Goal: Task Accomplishment & Management: Complete application form

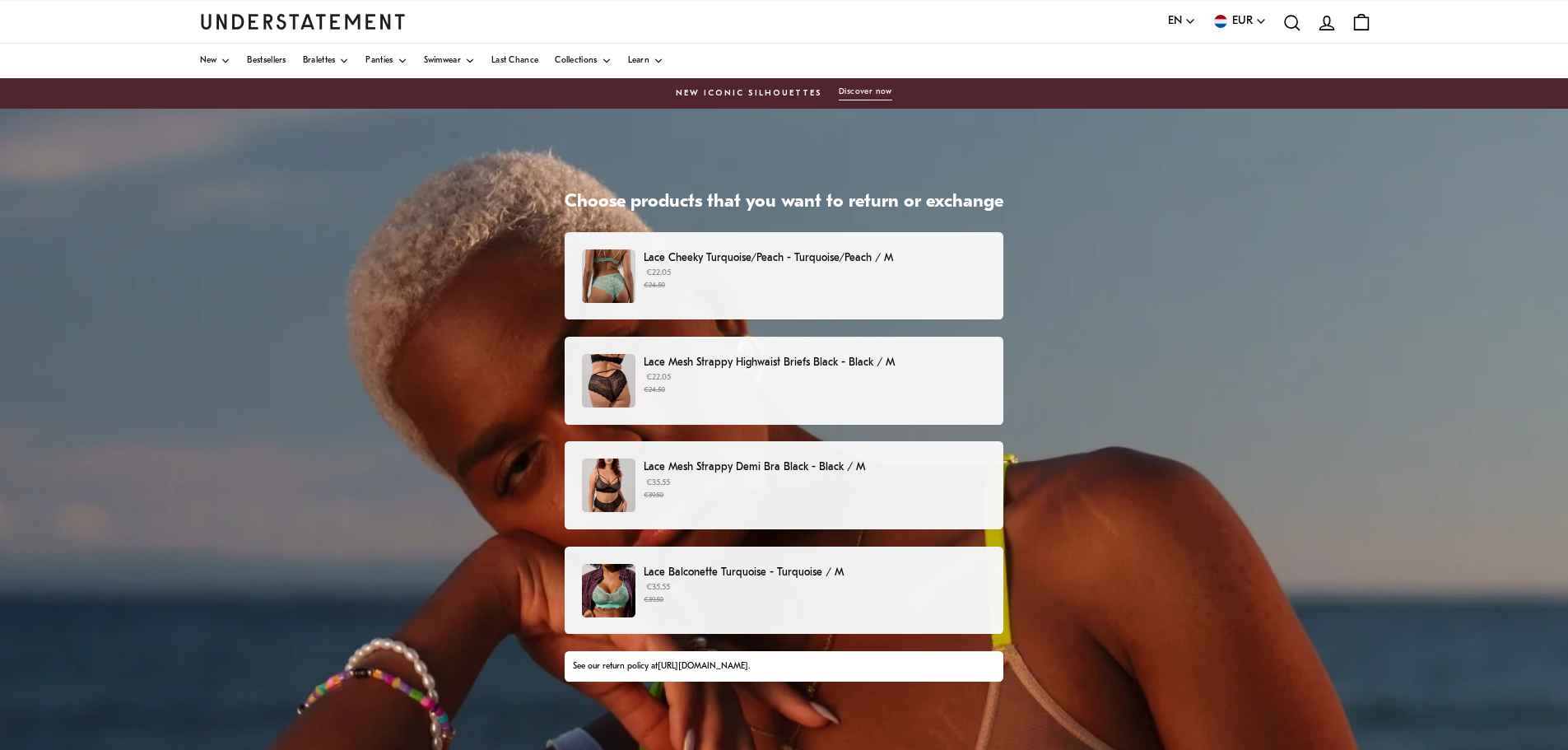
click at [968, 280] on p "€22.05 €24.50" at bounding box center [814, 279] width 342 height 25
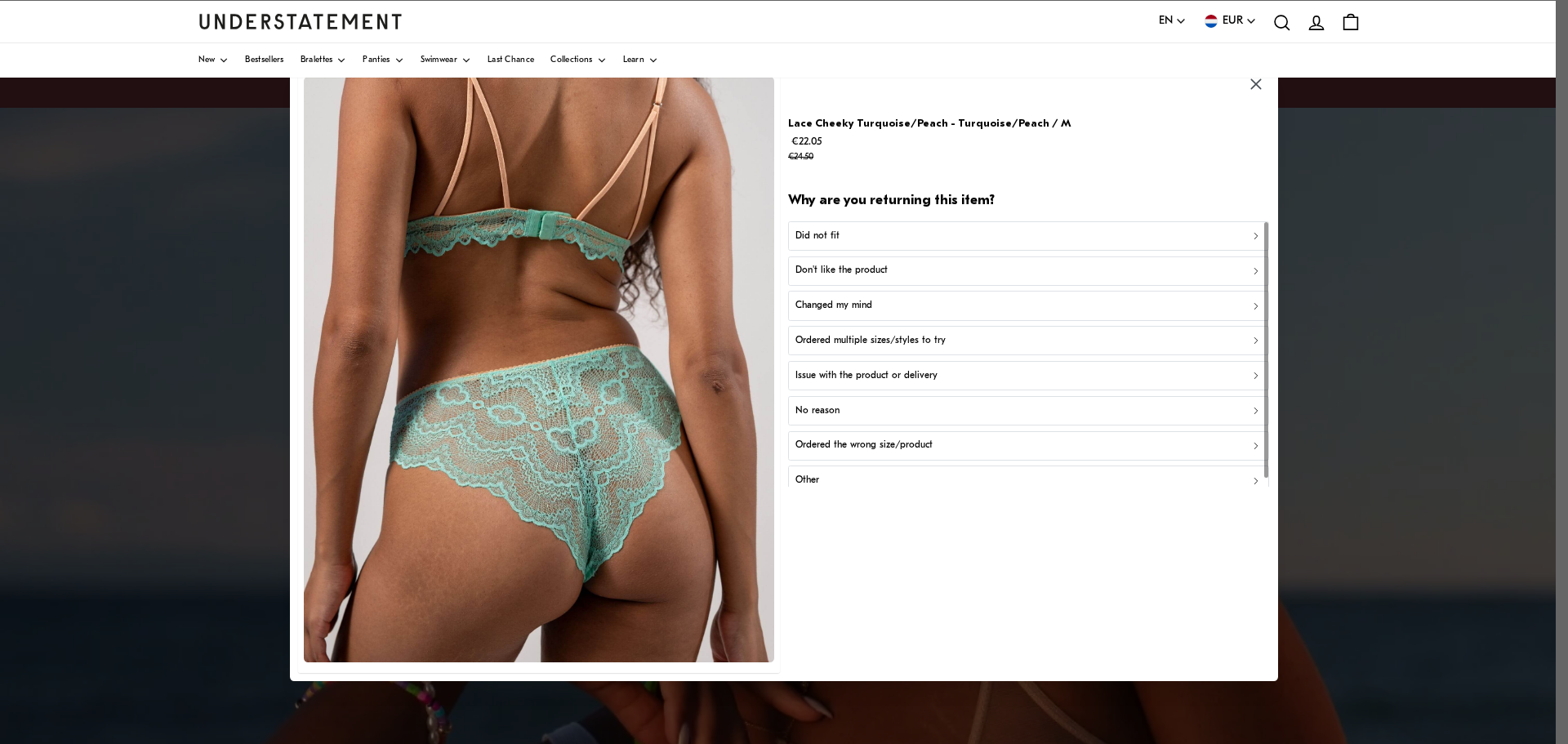
click at [861, 237] on div "Did not fit" at bounding box center [1028, 236] width 467 height 16
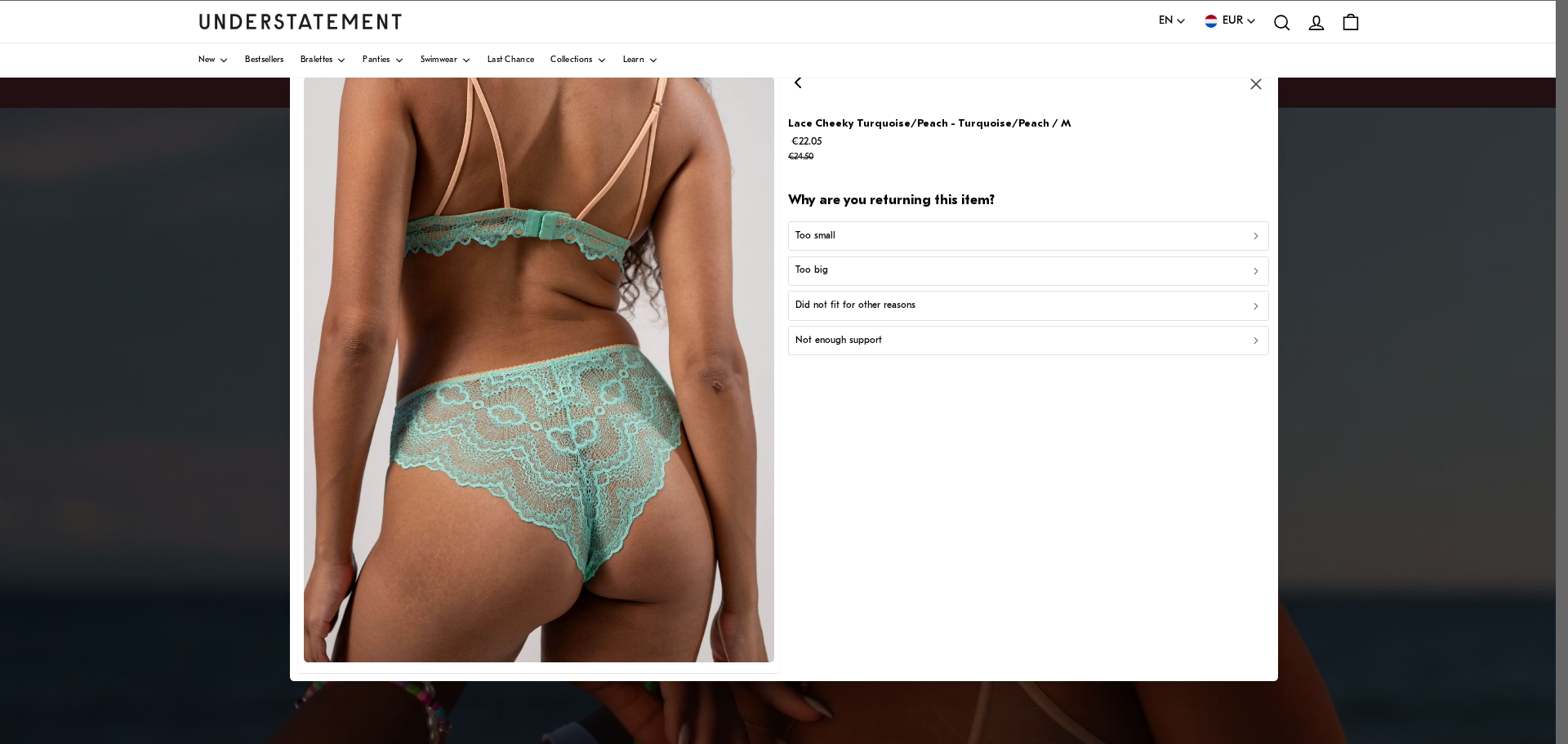
click at [847, 234] on div "Too small" at bounding box center [1028, 236] width 467 height 16
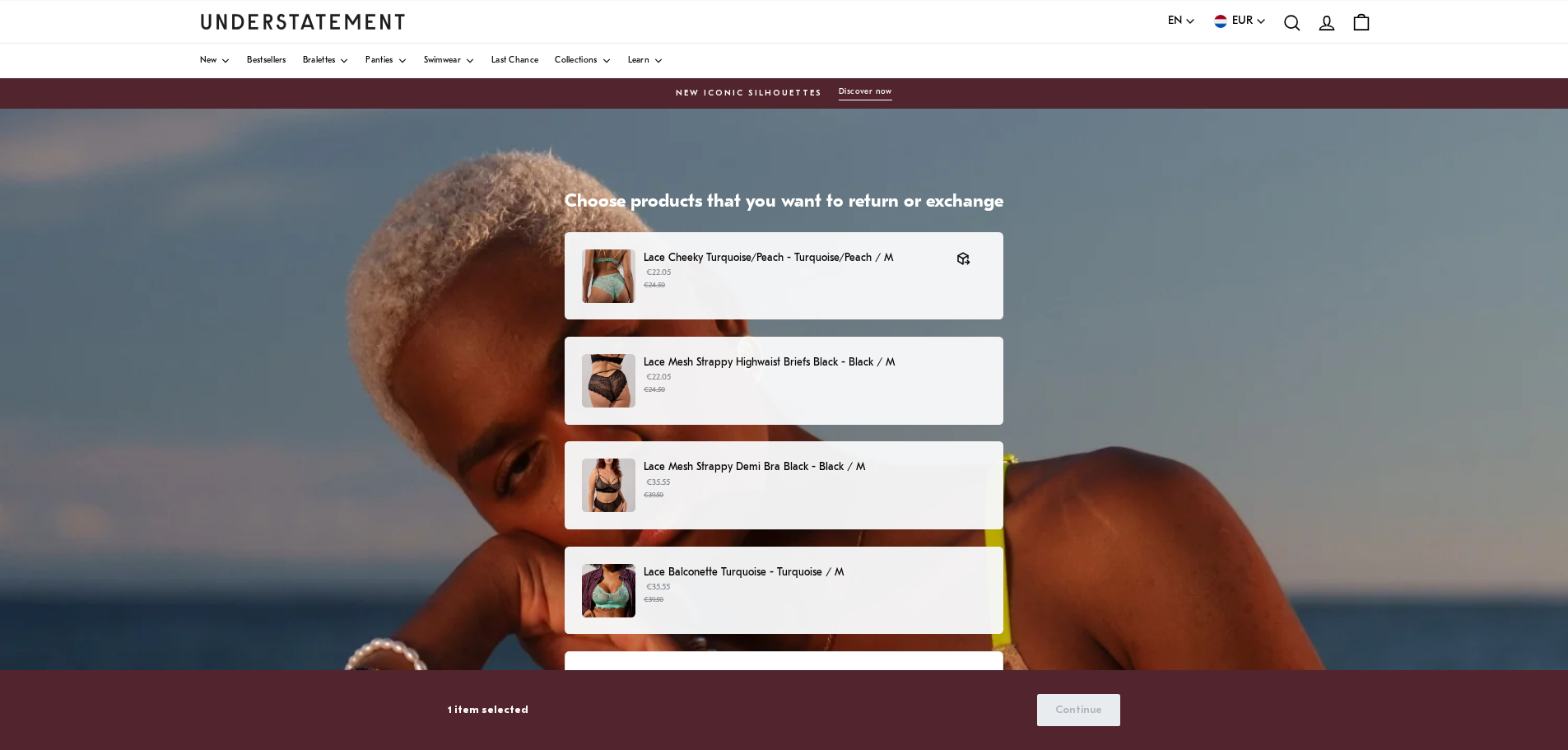
click at [742, 373] on p "€22.05 €24.50" at bounding box center [814, 383] width 342 height 25
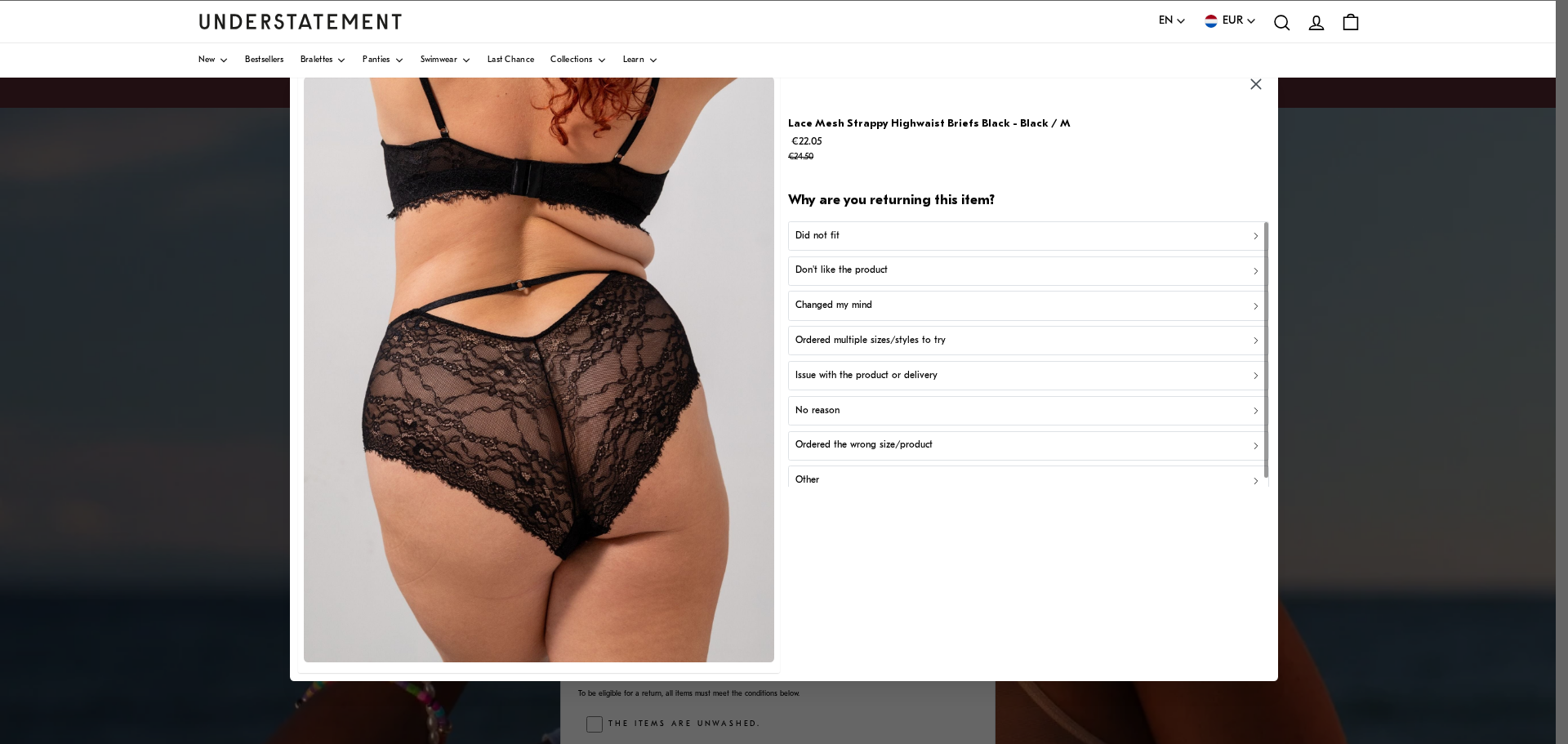
click at [841, 235] on div "Did not fit" at bounding box center [1028, 236] width 467 height 16
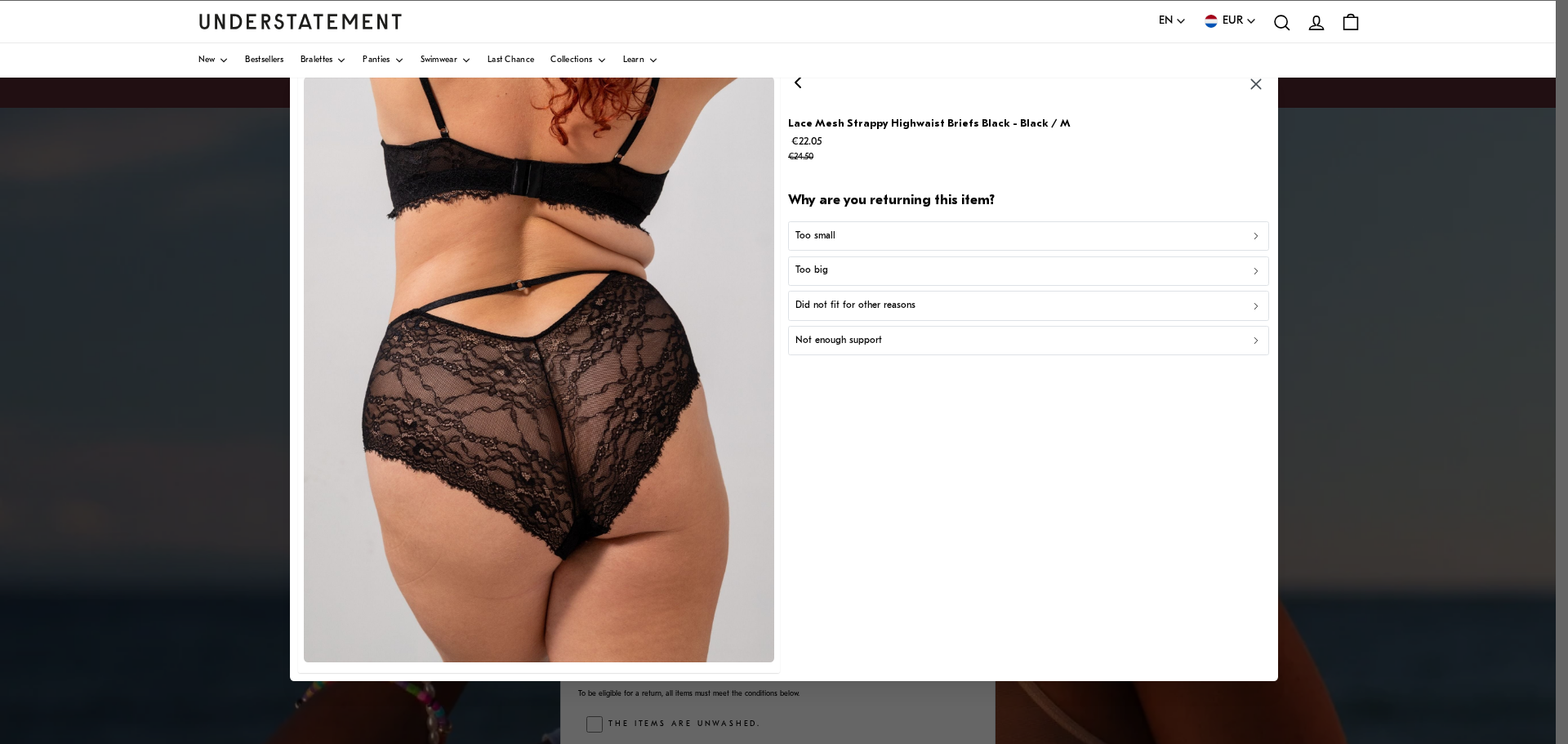
click at [829, 233] on p "Too small" at bounding box center [815, 236] width 40 height 16
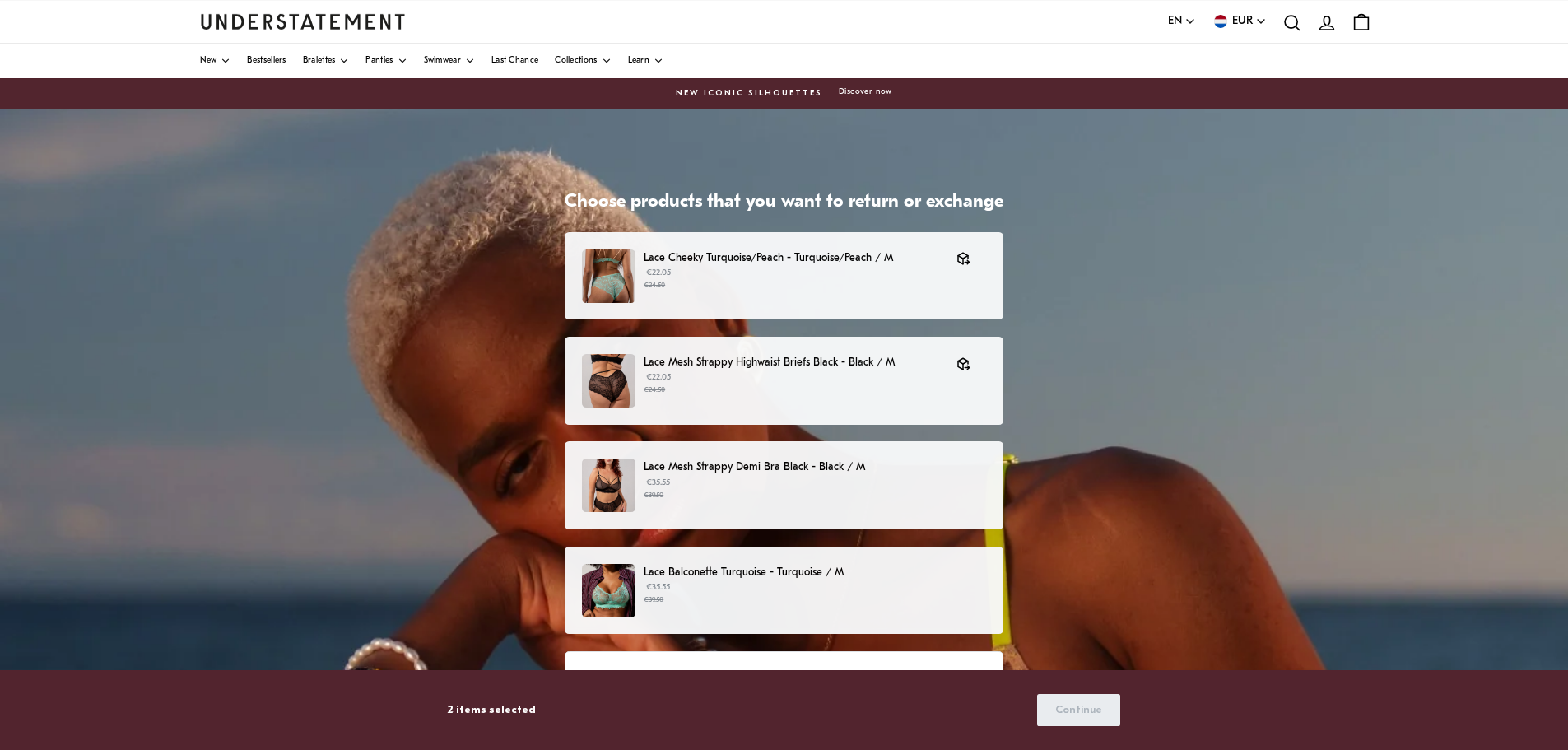
click at [733, 480] on p "€35.55 €39.50" at bounding box center [814, 488] width 342 height 25
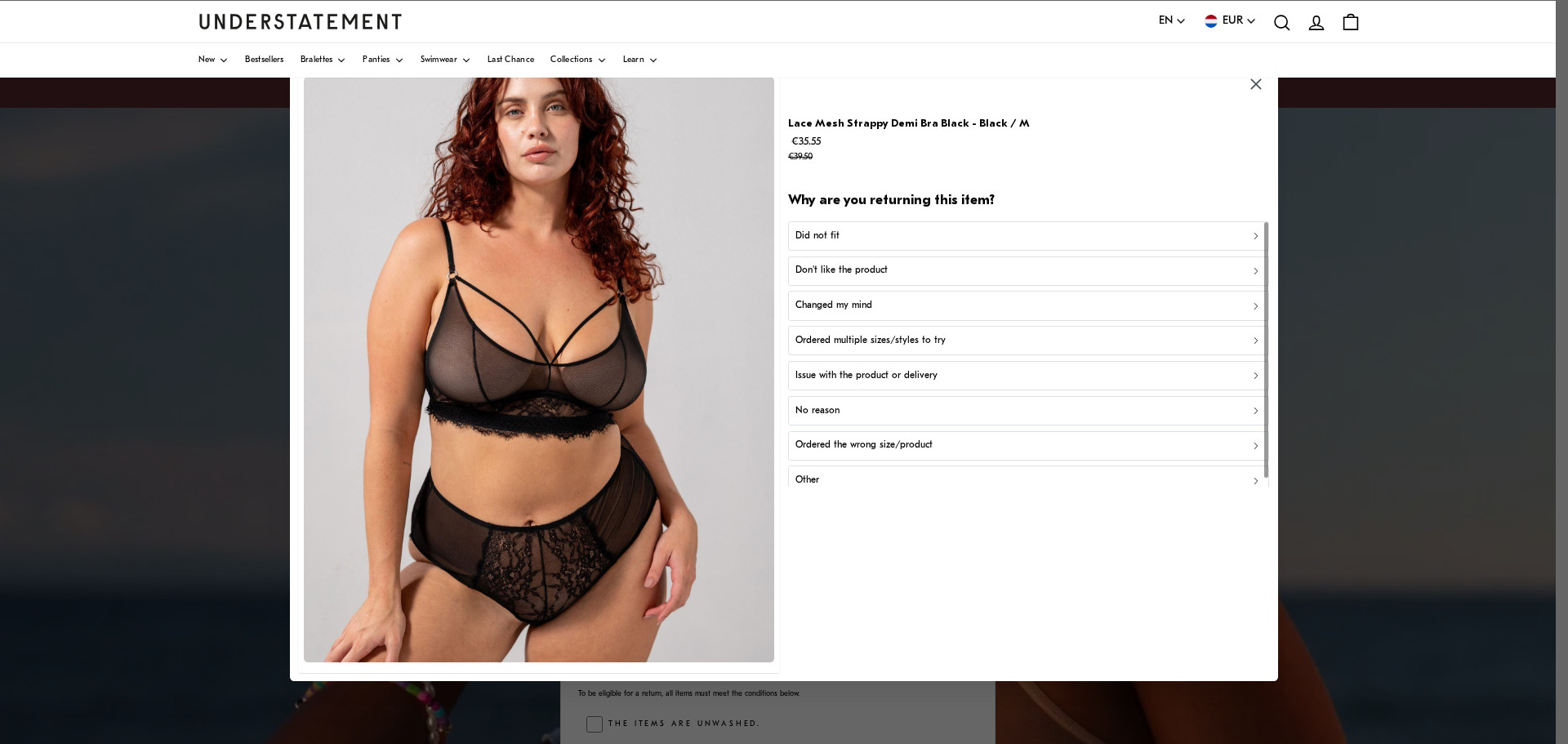
click at [813, 236] on p "Did not fit" at bounding box center [817, 236] width 44 height 16
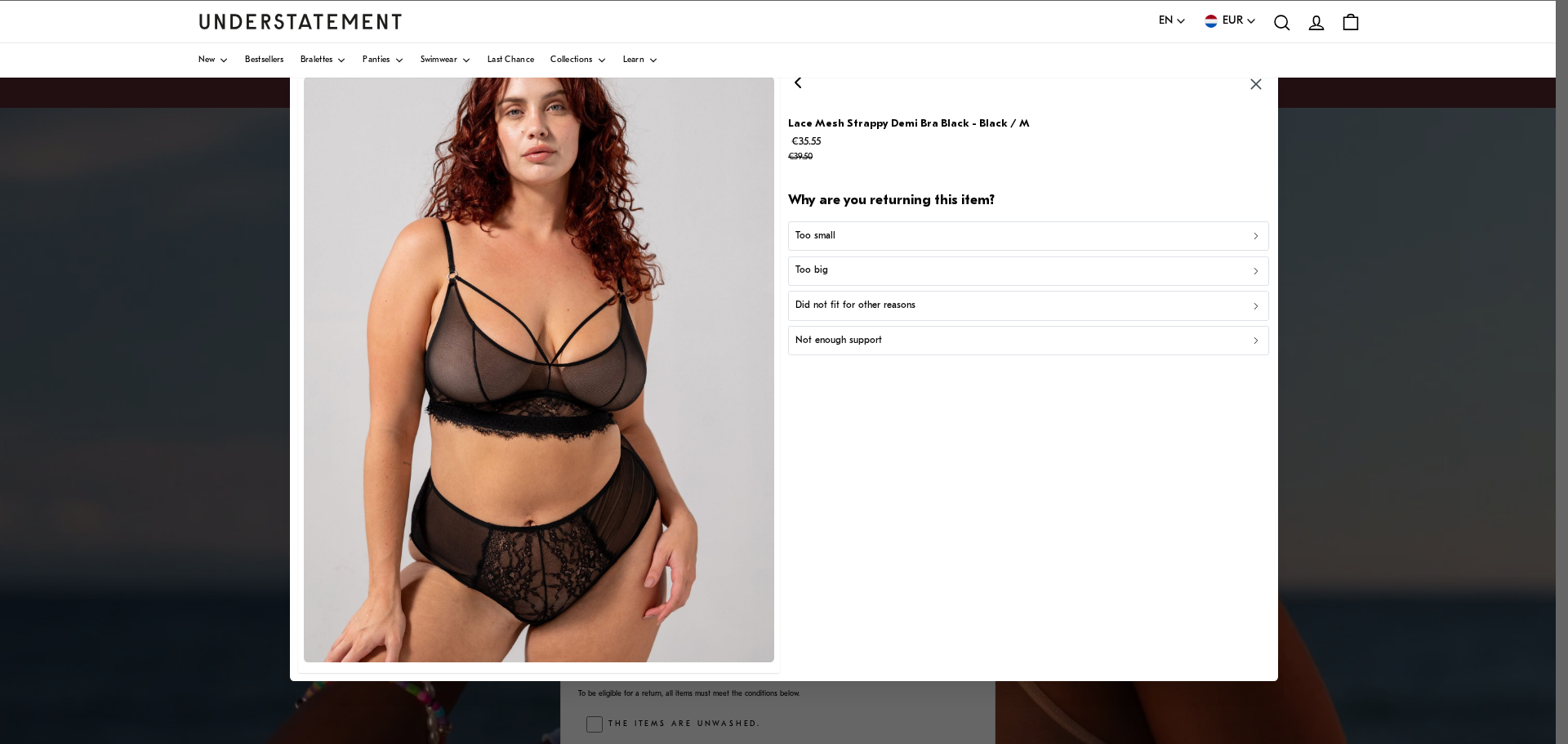
click at [824, 235] on p "Too small" at bounding box center [815, 236] width 40 height 16
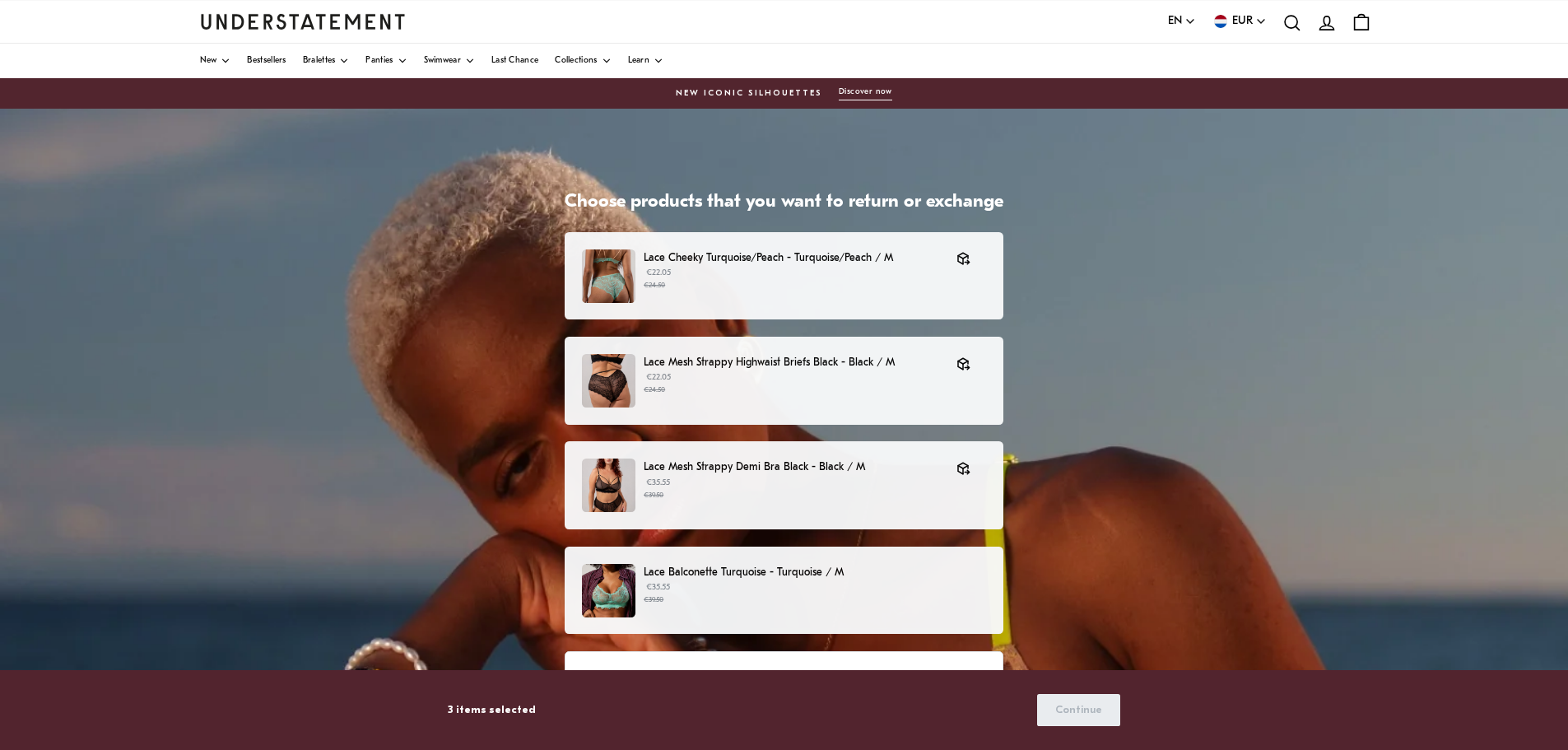
click at [678, 586] on p "€35.55 €39.50" at bounding box center [814, 593] width 342 height 25
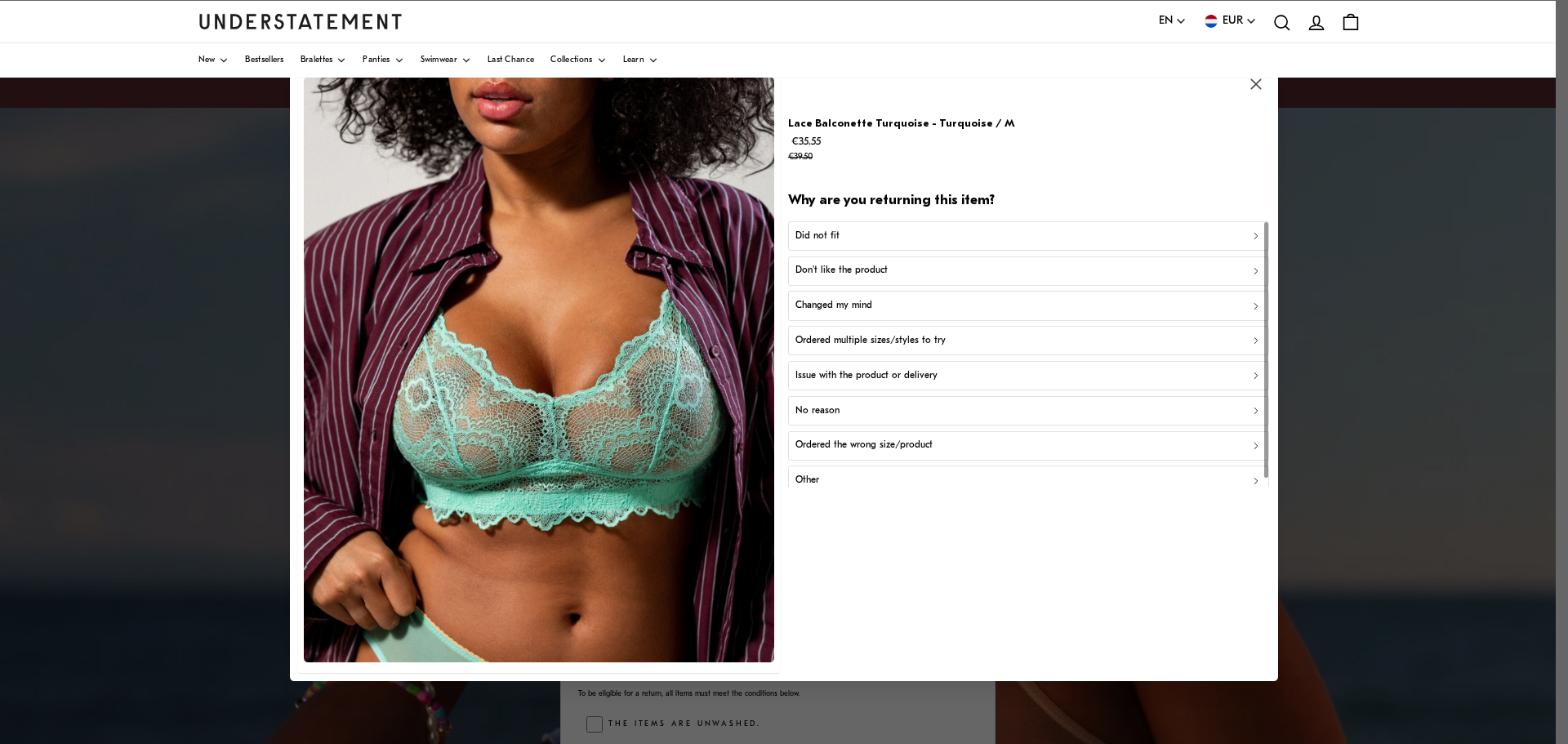
click at [837, 230] on p "Did not fit" at bounding box center [817, 236] width 44 height 16
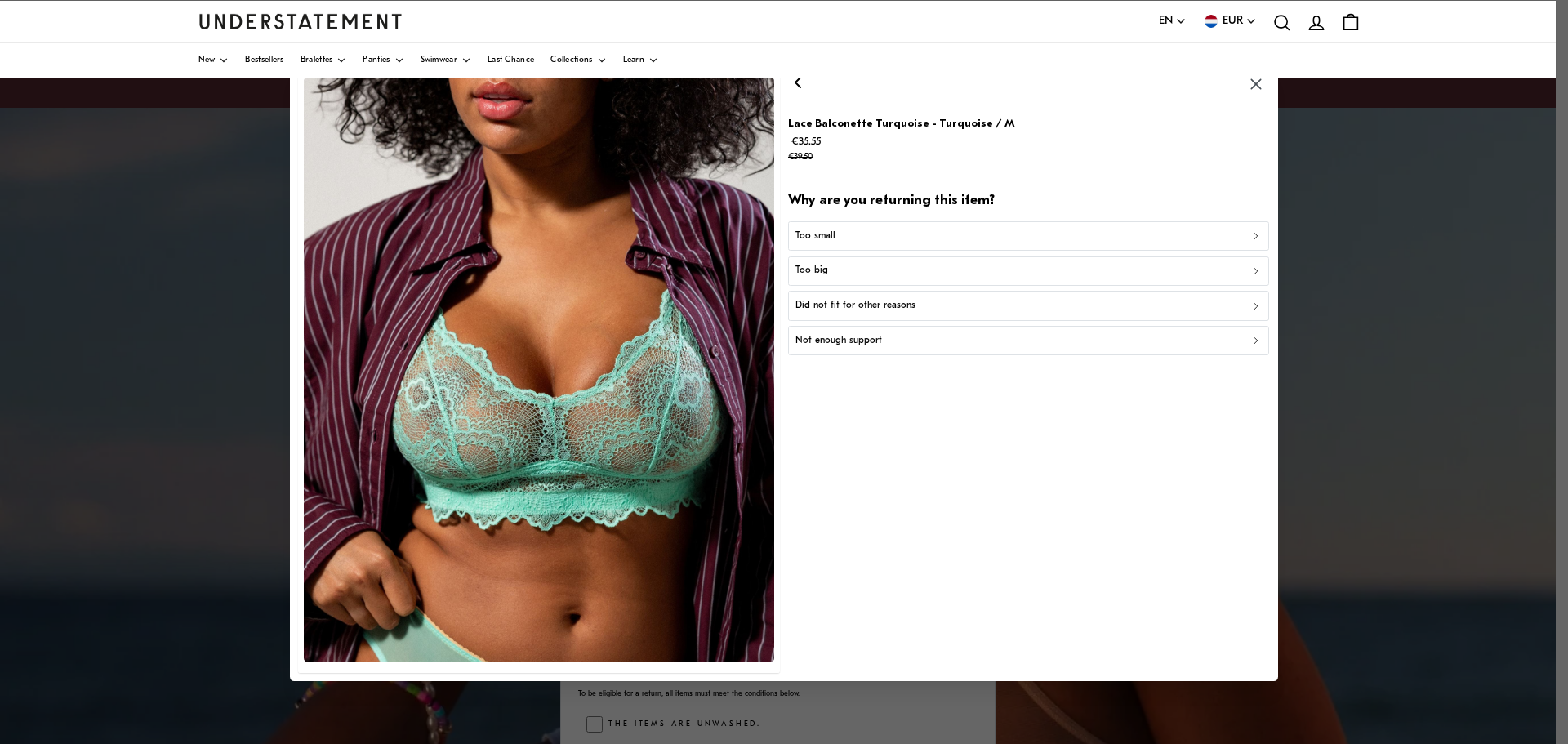
click at [834, 238] on div "Too small" at bounding box center [1028, 236] width 467 height 16
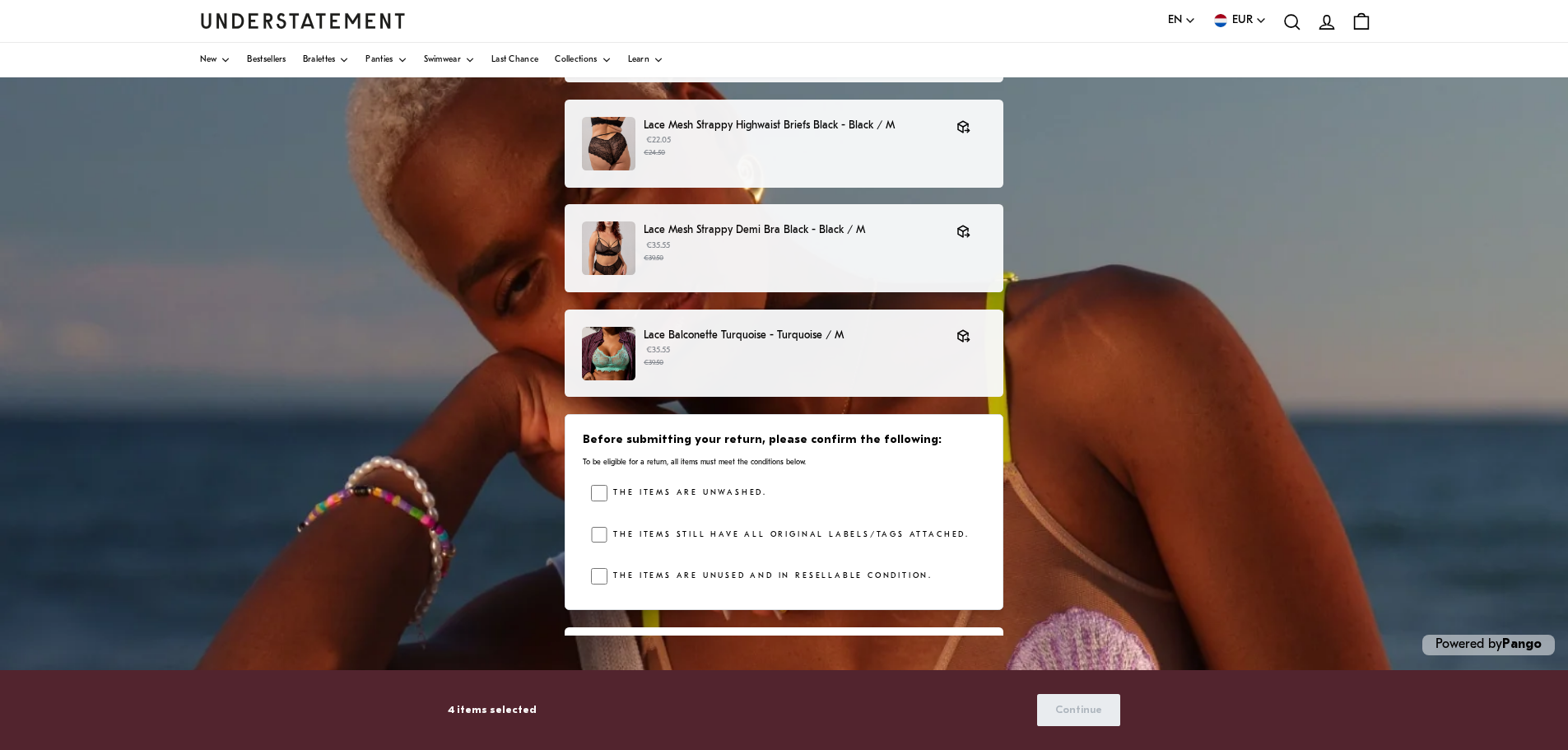
scroll to position [78, 0]
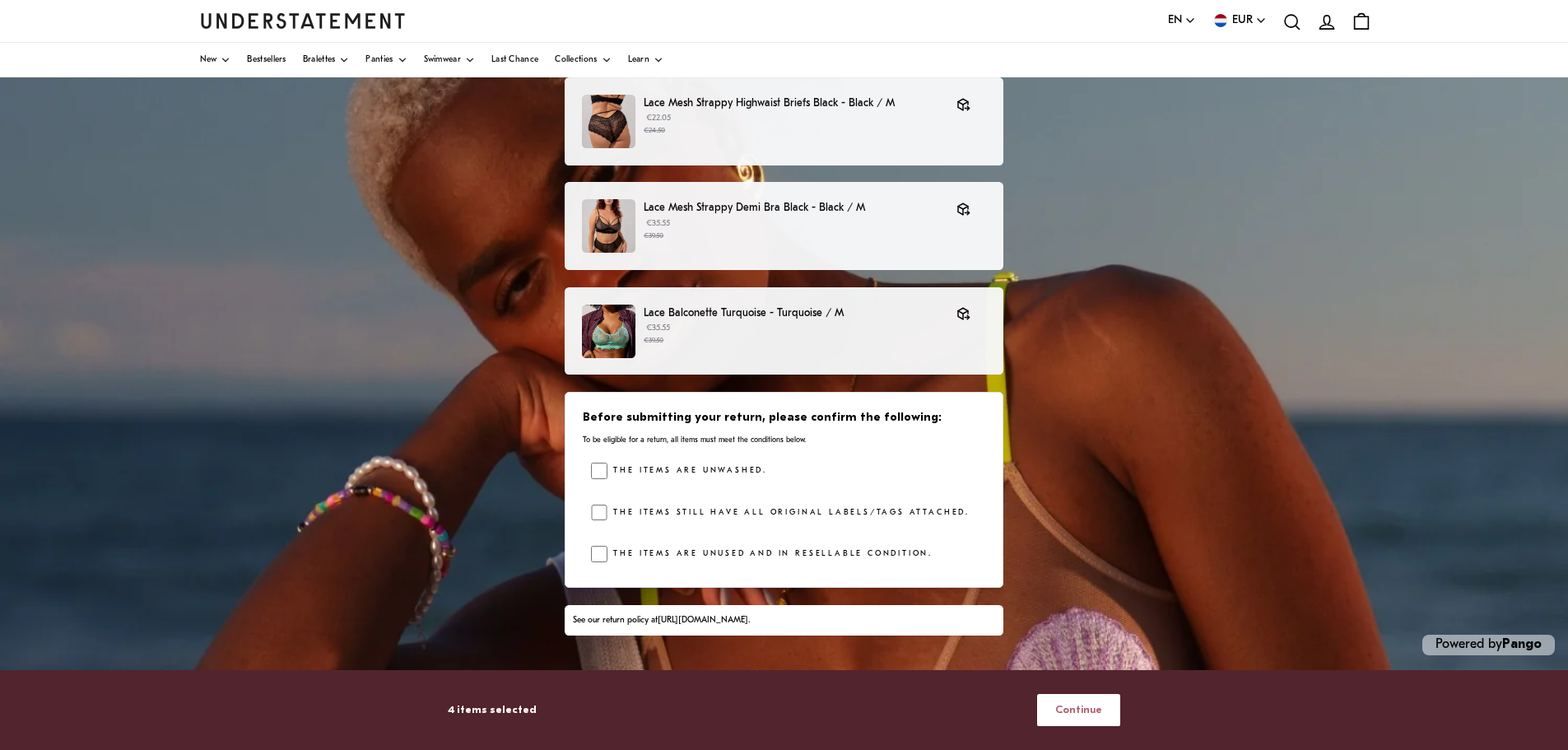
click at [1070, 710] on span "Continue" at bounding box center [1078, 710] width 47 height 31
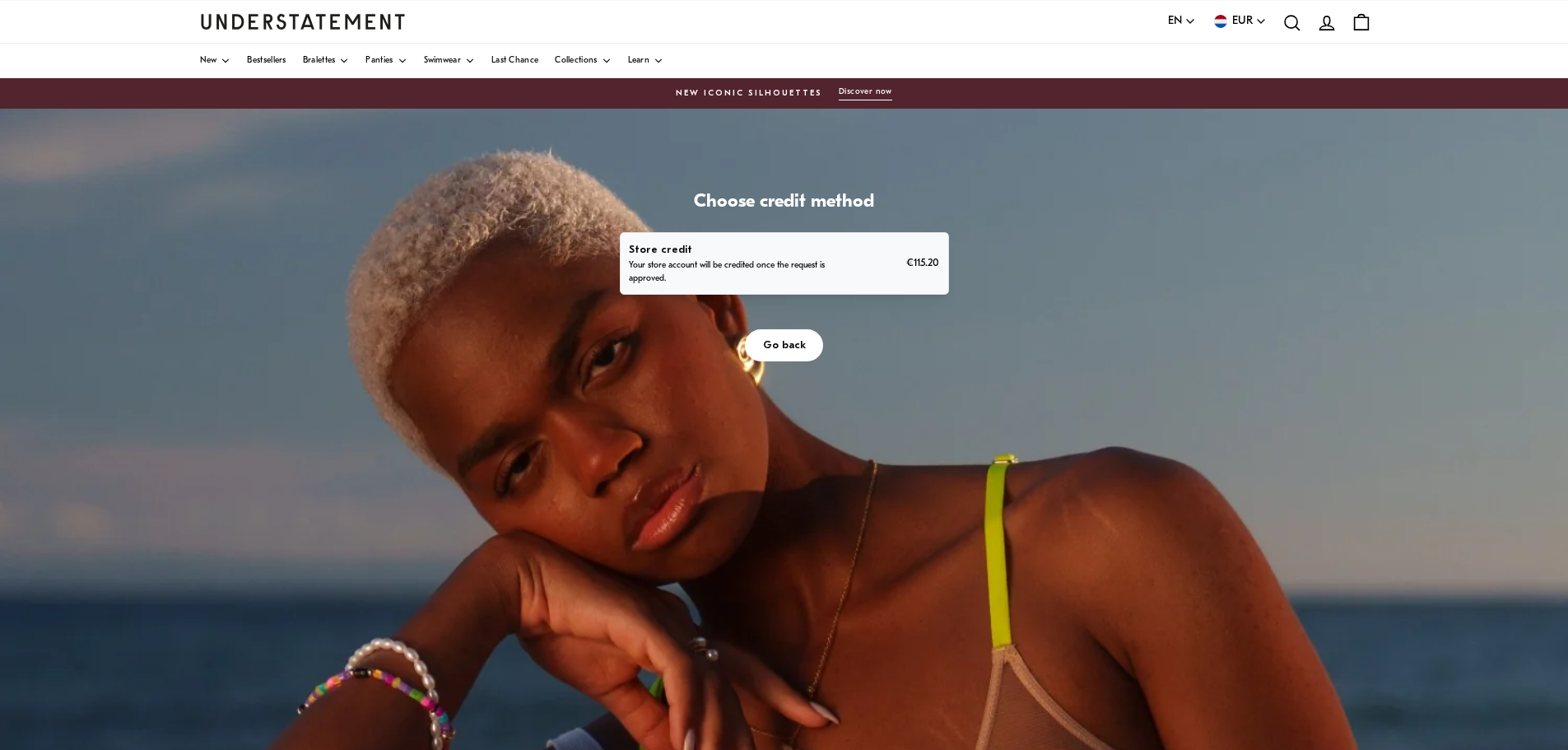
click at [788, 346] on span "Go back" at bounding box center [784, 345] width 43 height 31
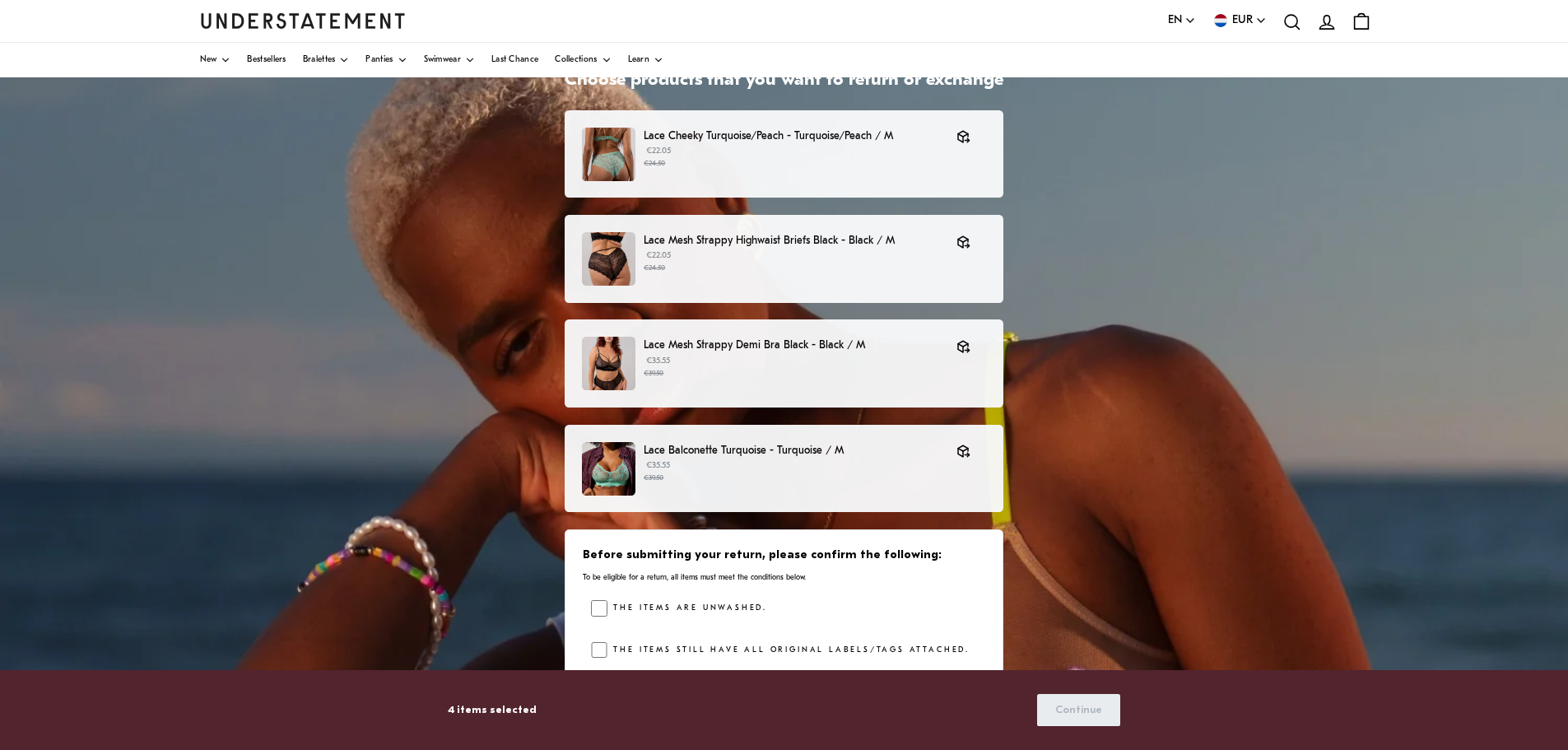
scroll to position [182, 0]
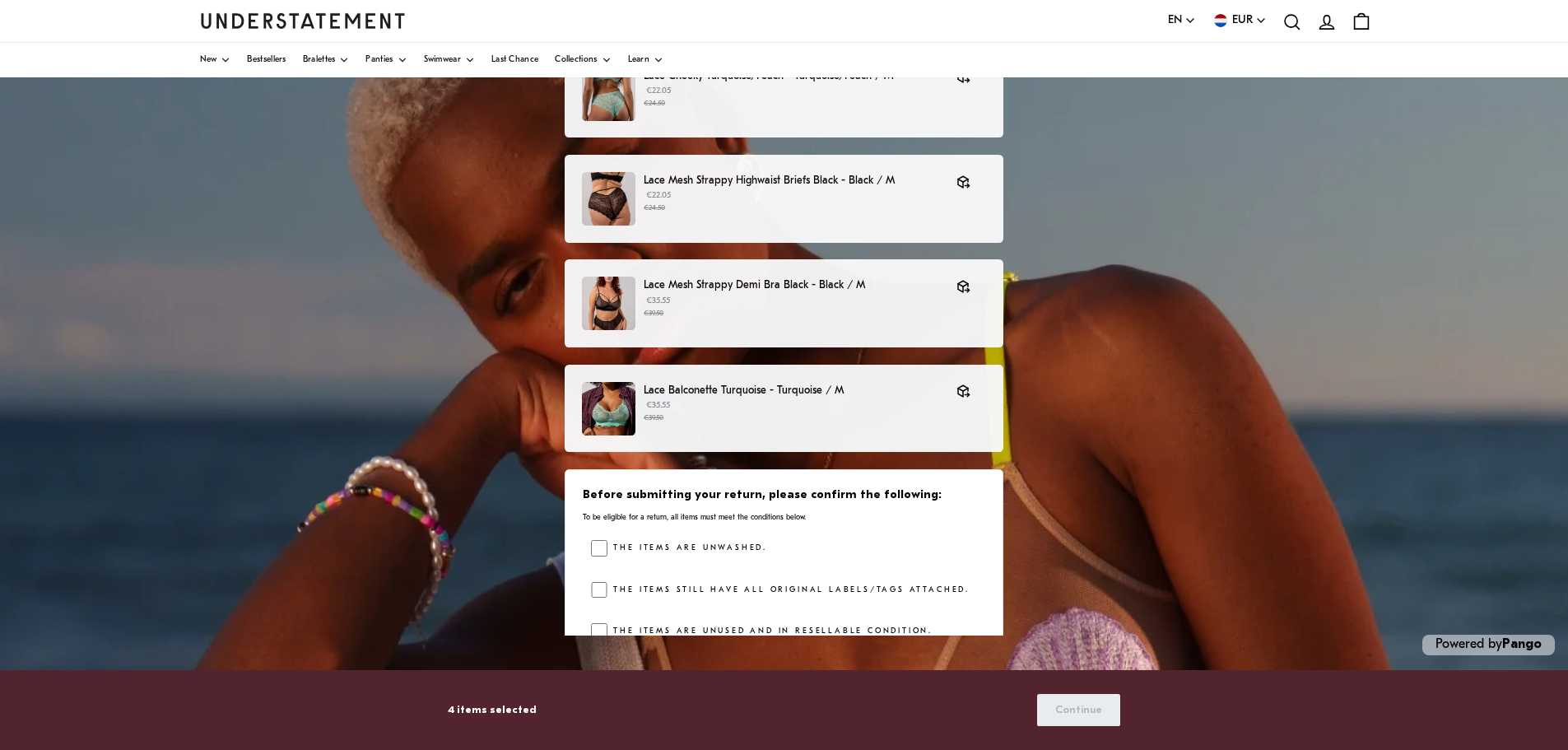
click at [1323, 23] on icon "account" at bounding box center [1327, 23] width 22 height 22
